Goal: Complete application form

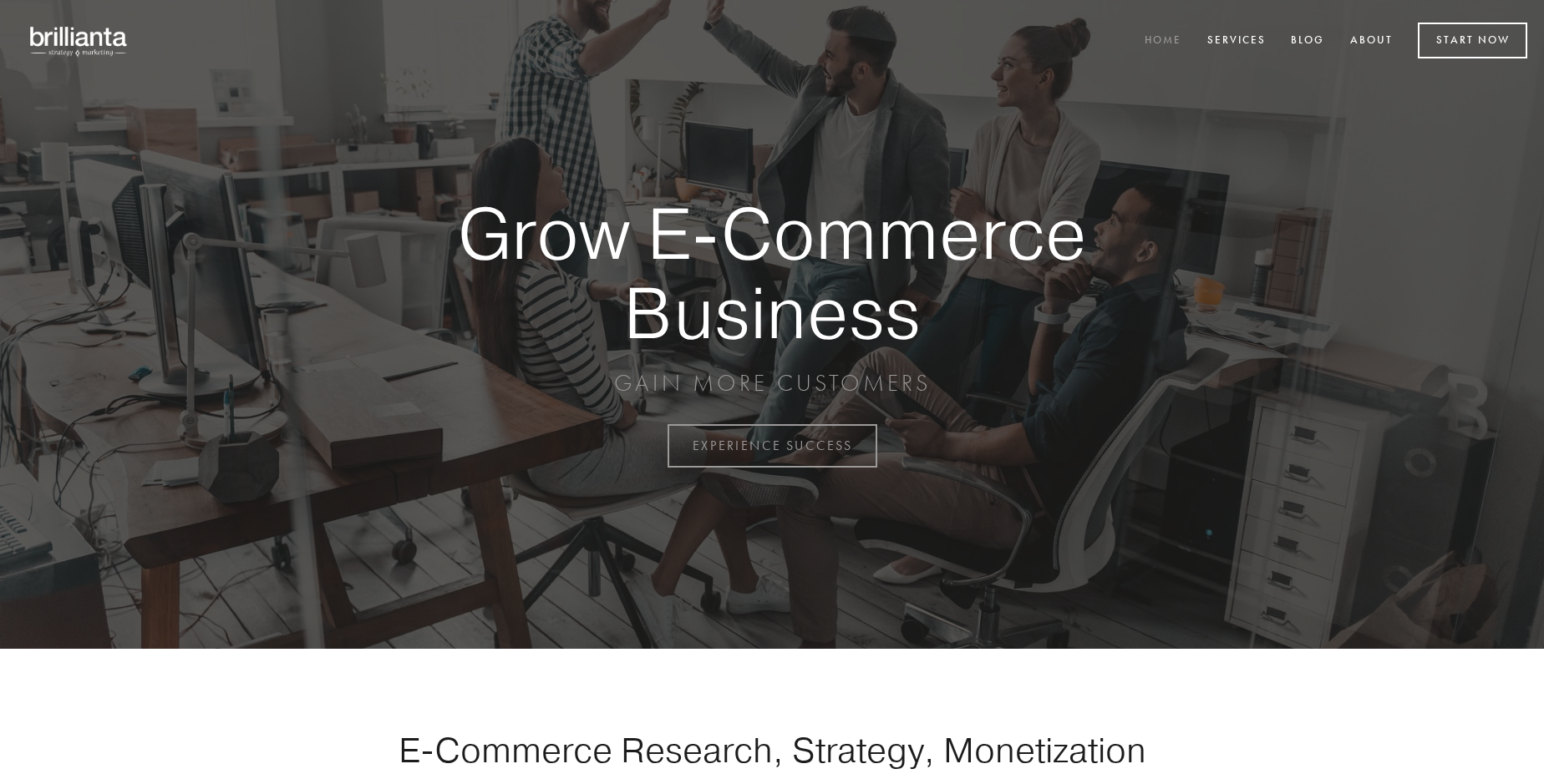
scroll to position [4377, 0]
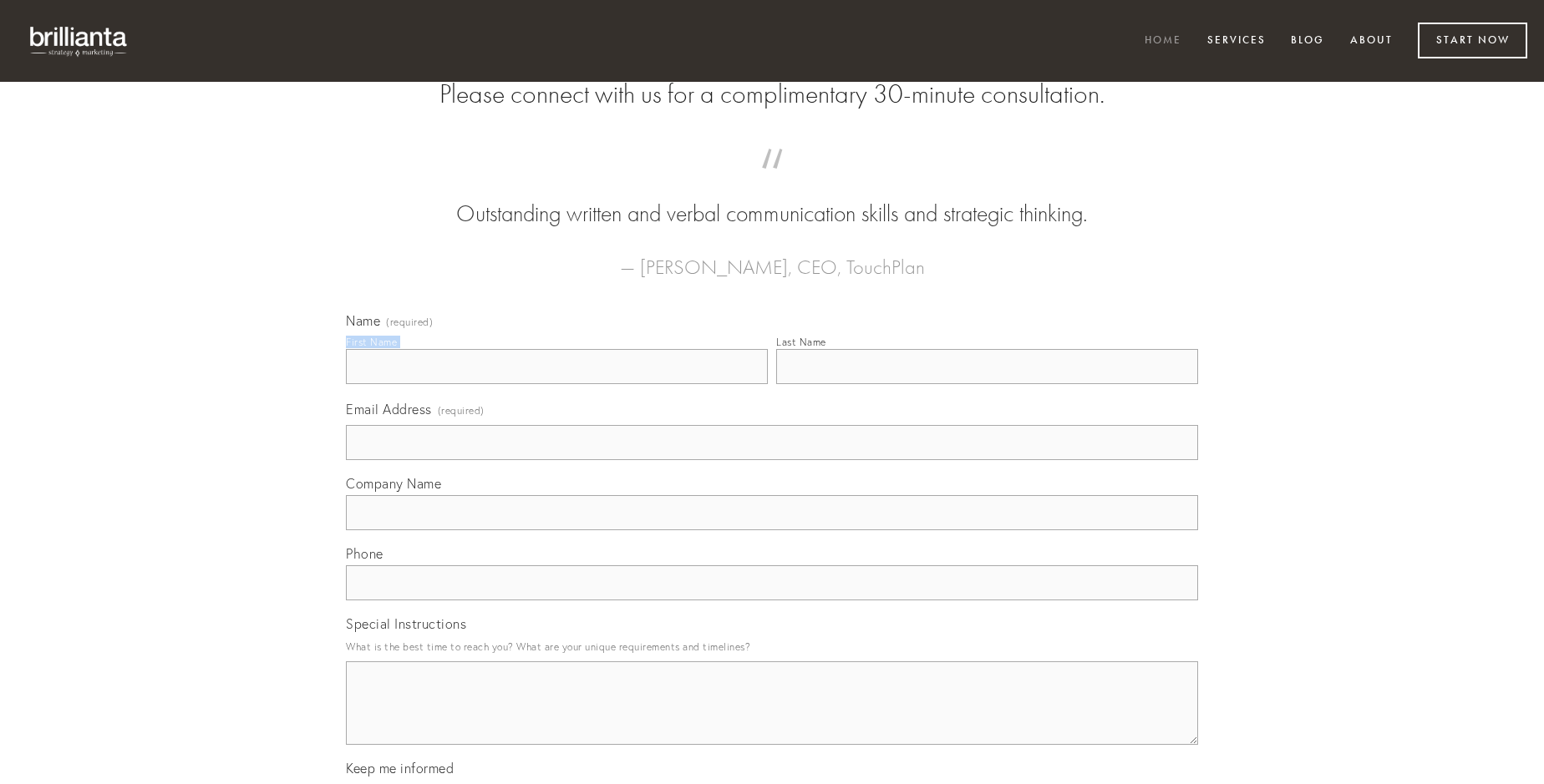
type input "[PERSON_NAME]"
click at [987, 384] on input "Last Name" at bounding box center [987, 366] width 422 height 35
type input "[PERSON_NAME]"
click at [772, 460] on input "Email Address (required)" at bounding box center [772, 442] width 852 height 35
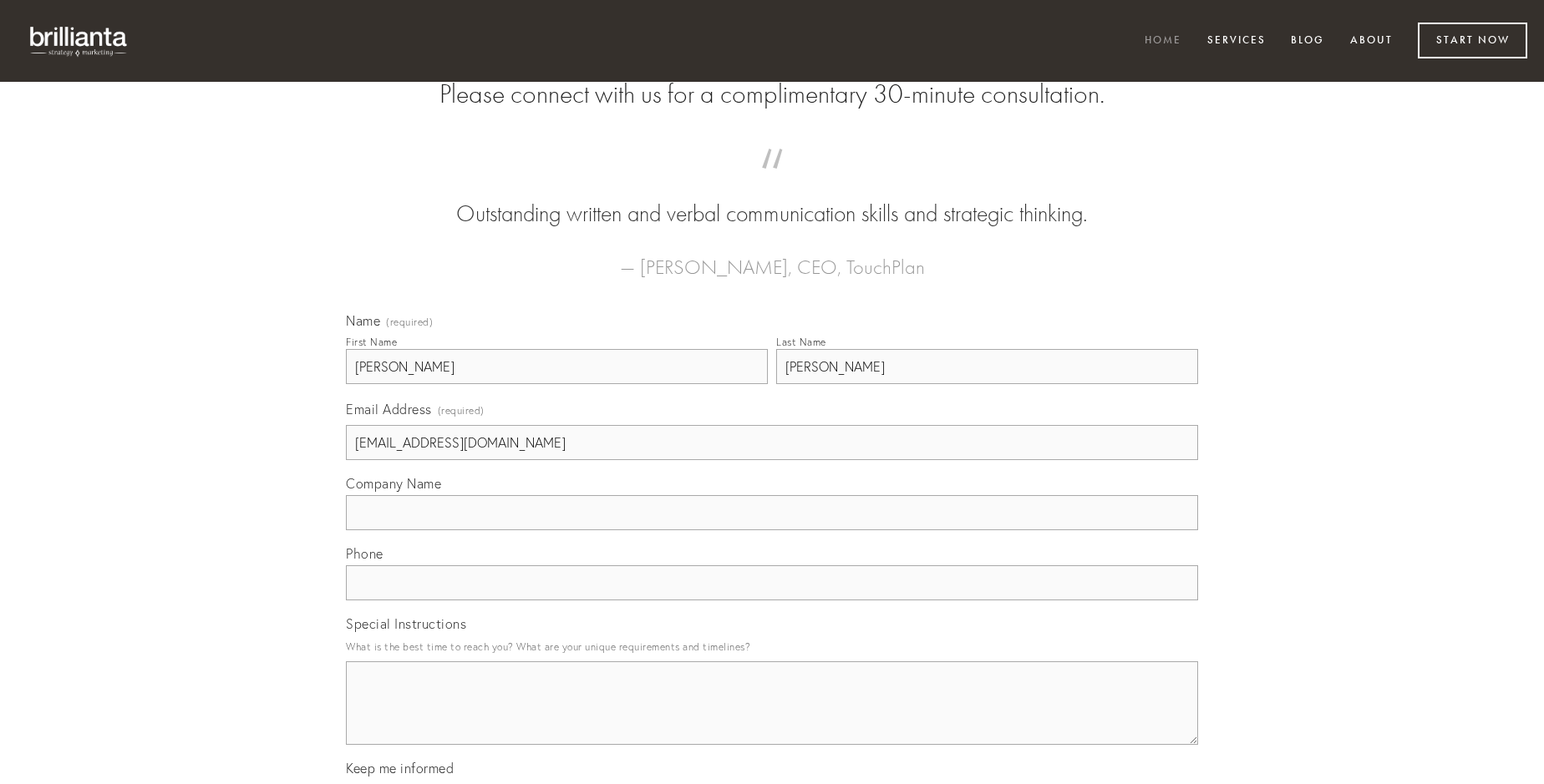
type input "[EMAIL_ADDRESS][DOMAIN_NAME]"
click at [772, 530] on input "Company Name" at bounding box center [772, 512] width 852 height 35
type input "cresco"
click at [772, 600] on input "text" at bounding box center [772, 583] width 852 height 35
click at [772, 718] on textarea "Special Instructions" at bounding box center [772, 702] width 852 height 83
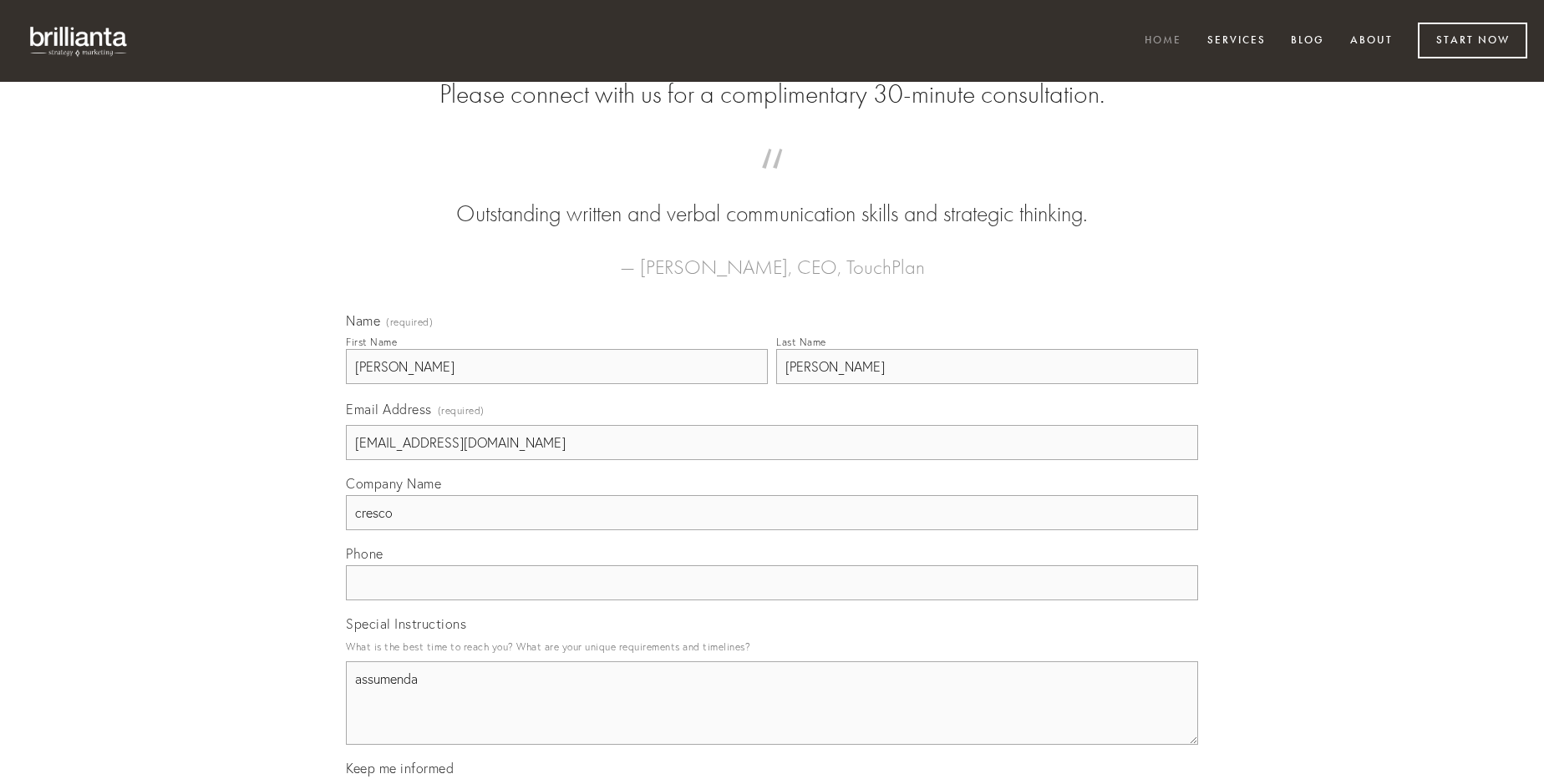
type textarea "assumenda"
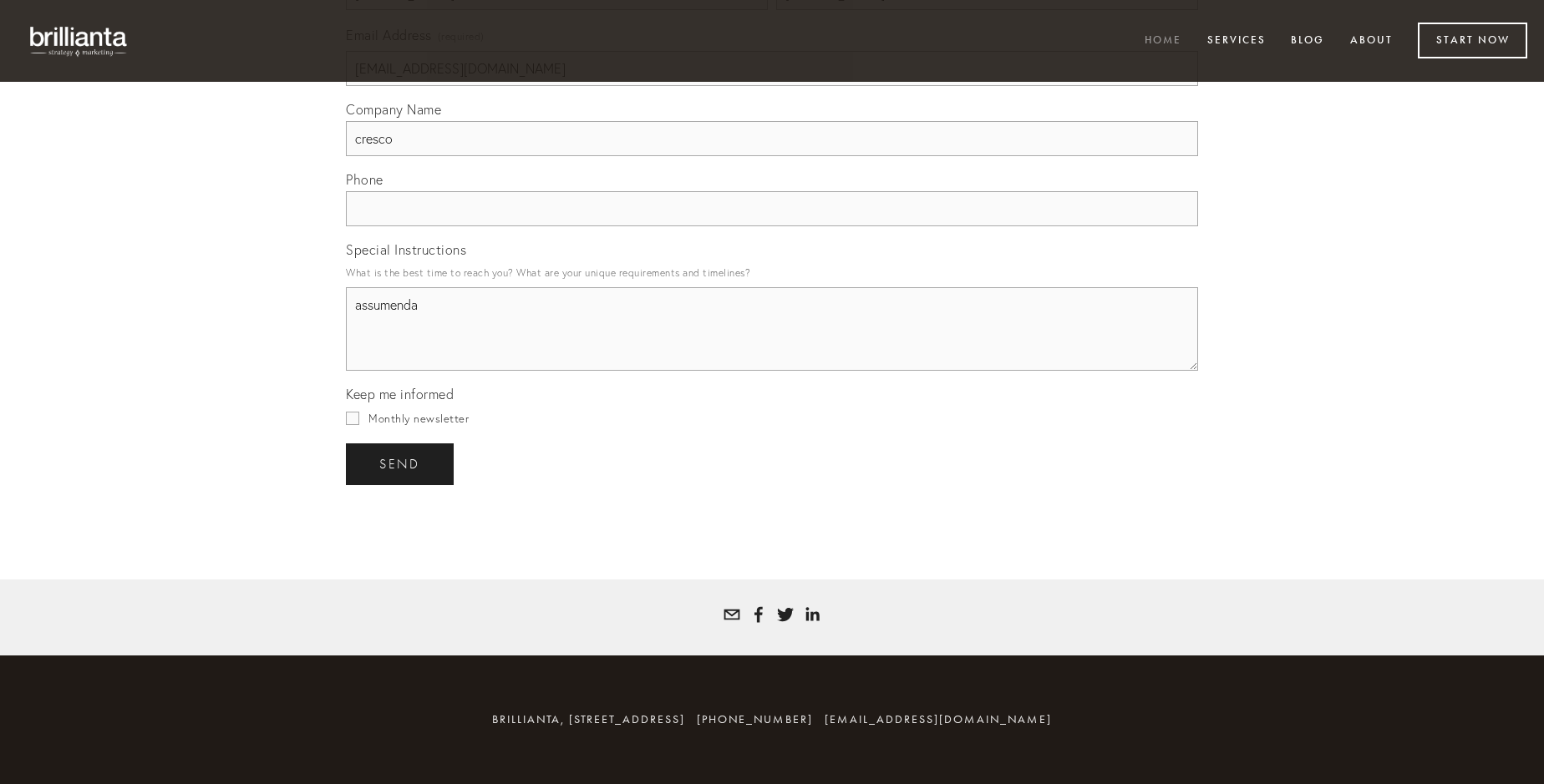
click at [401, 463] on span "send" at bounding box center [400, 463] width 41 height 15
